Goal: Task Accomplishment & Management: Use online tool/utility

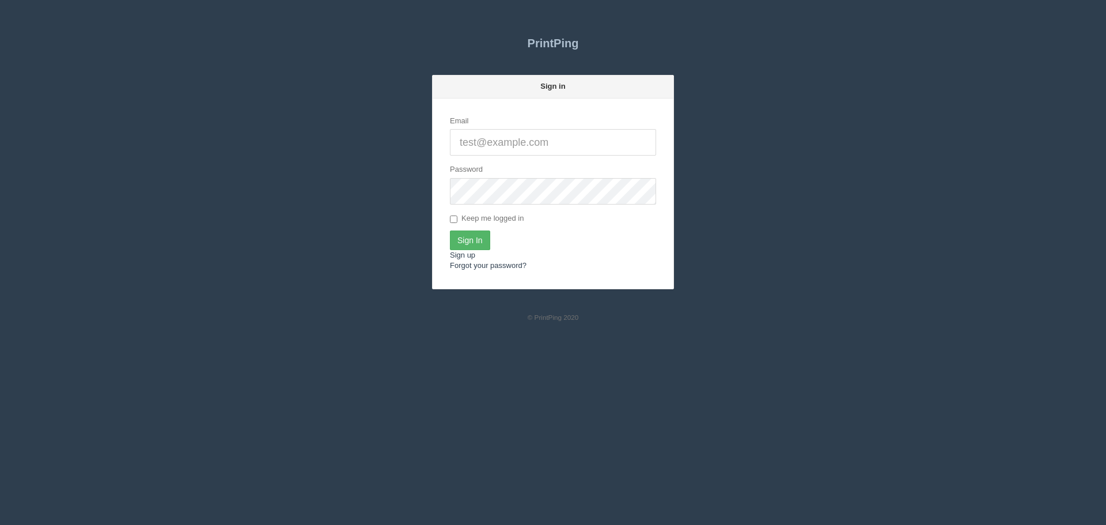
type input "[PERSON_NAME][EMAIL_ADDRESS][DOMAIN_NAME]"
click at [477, 234] on input "Sign In" at bounding box center [470, 240] width 40 height 20
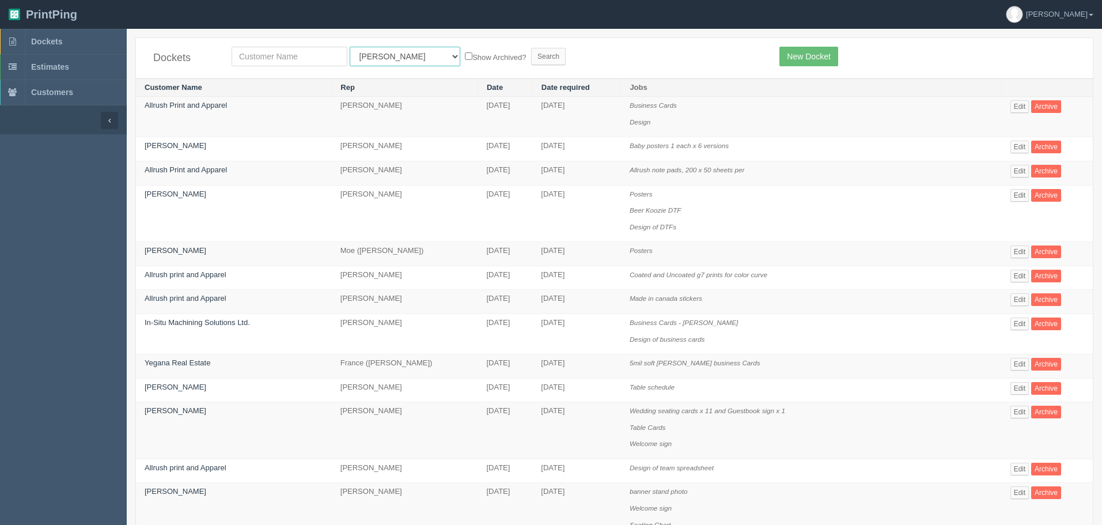
click at [372, 51] on select "All Users Ali Ali Test 1 Aly Amy Ankit Arif Brandon Dan France Greg Jim Mark Ma…" at bounding box center [405, 57] width 111 height 20
select select "46"
click at [350, 47] on select "All Users Ali Ali Test 1 Aly Amy Ankit Arif Brandon Dan France Greg Jim Mark Ma…" at bounding box center [405, 57] width 111 height 20
click at [531, 52] on input "Search" at bounding box center [548, 56] width 35 height 17
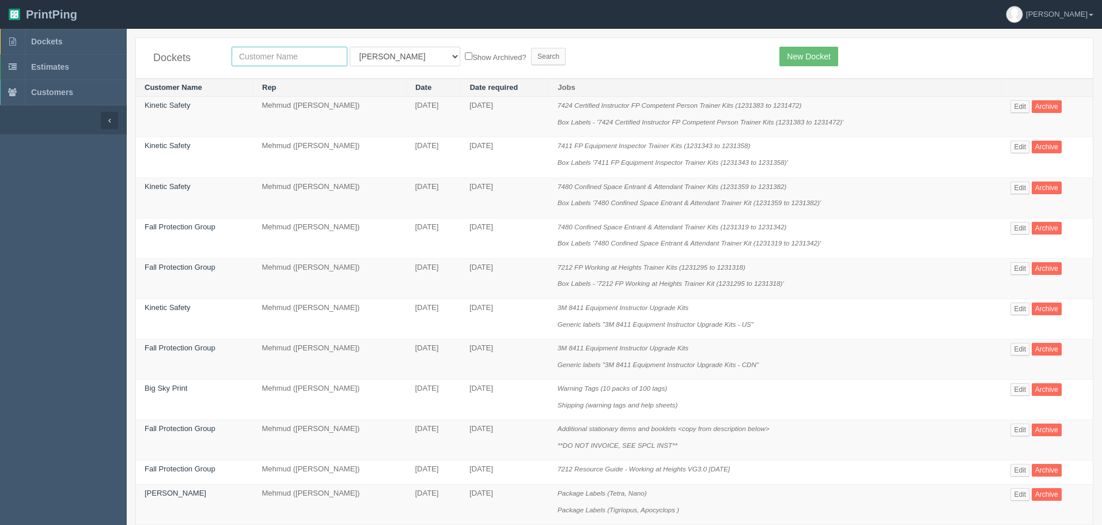
click at [308, 54] on input "text" at bounding box center [290, 57] width 116 height 20
type input "fall"
click at [531, 55] on input "Search" at bounding box center [548, 56] width 35 height 17
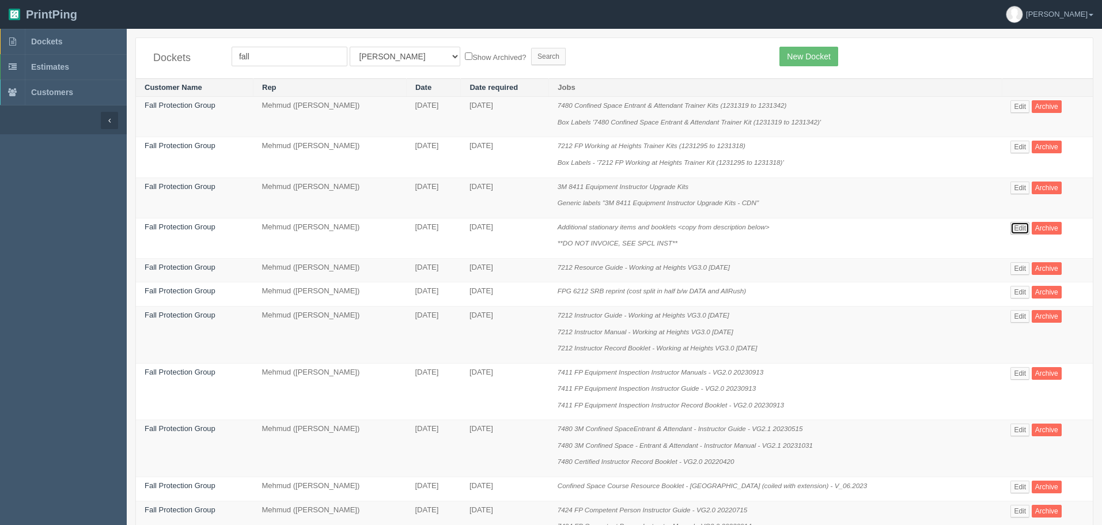
click at [1020, 230] on link "Edit" at bounding box center [1019, 228] width 19 height 13
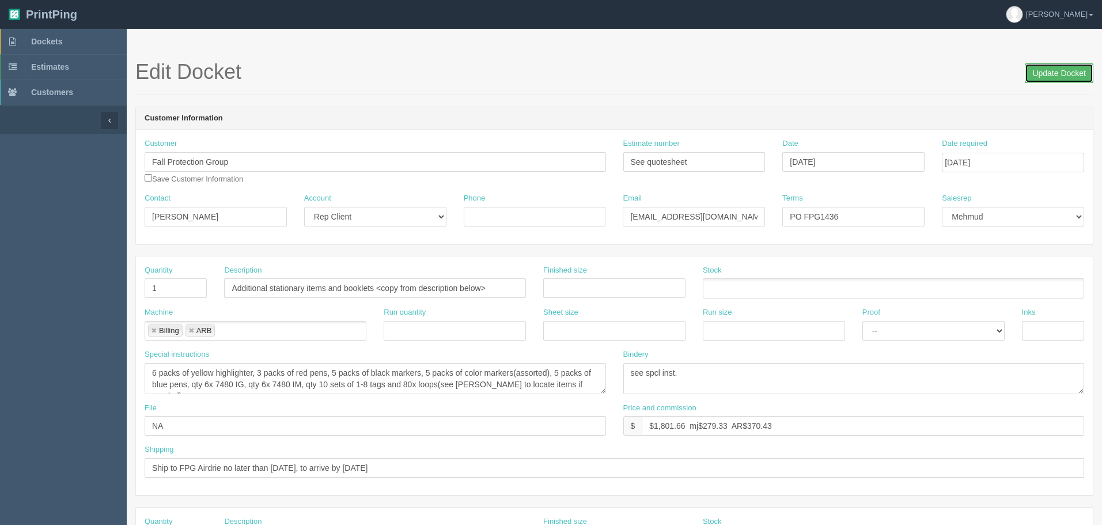
click at [1038, 70] on input "Update Docket" at bounding box center [1059, 73] width 69 height 20
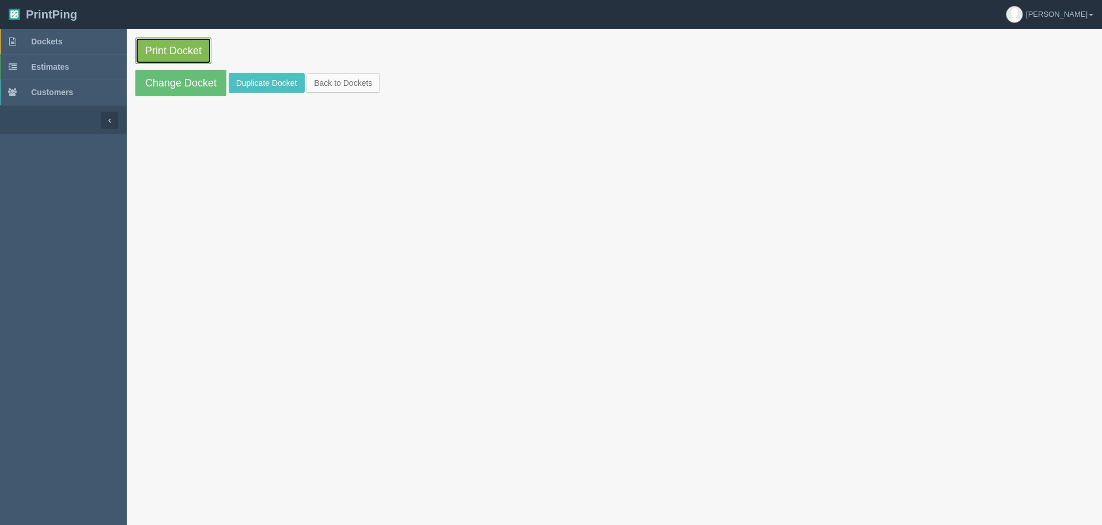
click at [203, 54] on link "Print Docket" at bounding box center [173, 50] width 76 height 26
